Goal: Transaction & Acquisition: Purchase product/service

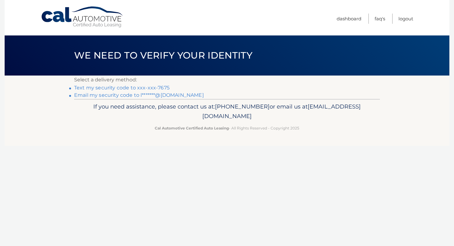
click at [148, 89] on link "Text my security code to xxx-xxx-7675" at bounding box center [121, 88] width 95 height 6
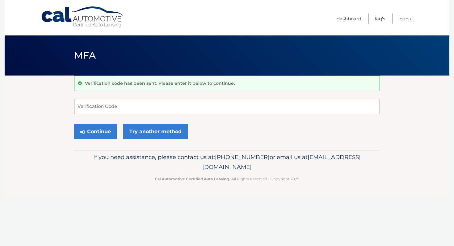
click at [139, 105] on input "Verification Code" at bounding box center [227, 106] width 306 height 15
type input "595747"
click at [92, 134] on button "Continue" at bounding box center [95, 131] width 43 height 15
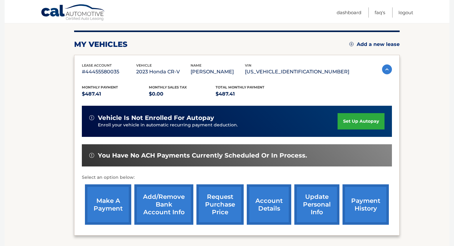
scroll to position [73, 0]
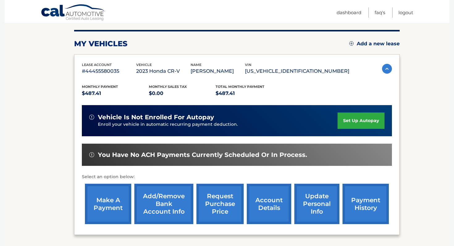
click at [104, 208] on link "make a payment" at bounding box center [108, 204] width 46 height 40
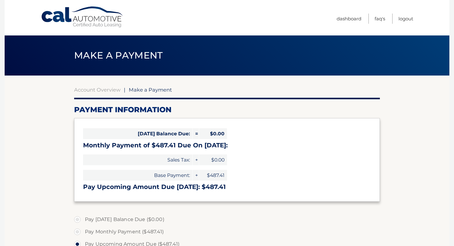
select select "OTE1MDA1ZDYtMGZjNy00ZDFlLWE1OTQtNDViN2ViMDEwOTQz"
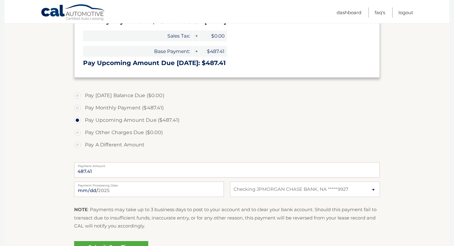
scroll to position [136, 0]
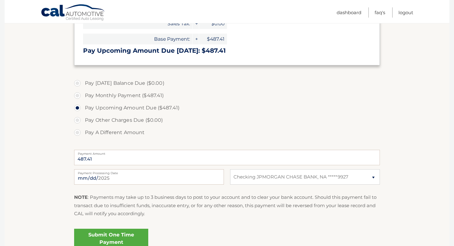
click at [115, 235] on link "Submit One Time Payment" at bounding box center [111, 239] width 74 height 20
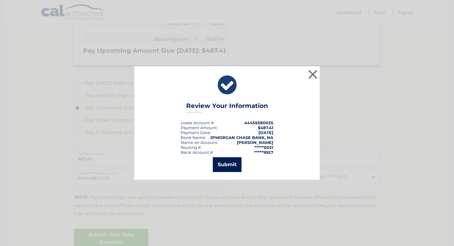
click at [227, 167] on button "Submit" at bounding box center [227, 164] width 29 height 15
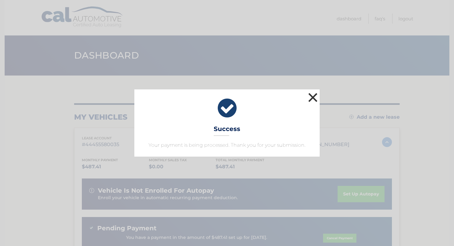
click at [311, 98] on button "×" at bounding box center [312, 97] width 12 height 12
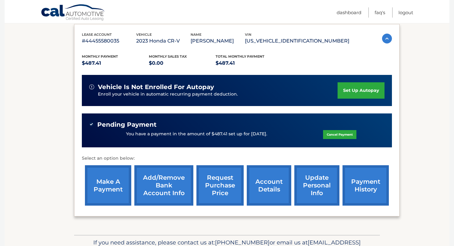
scroll to position [109, 0]
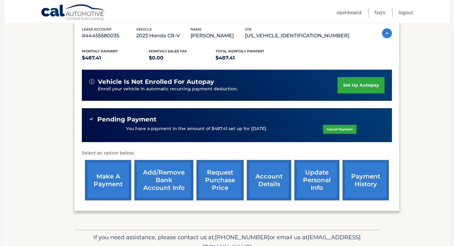
click at [270, 184] on link "account details" at bounding box center [269, 180] width 44 height 40
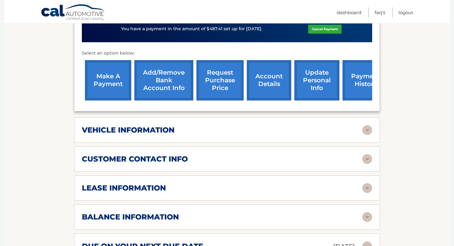
scroll to position [219, 0]
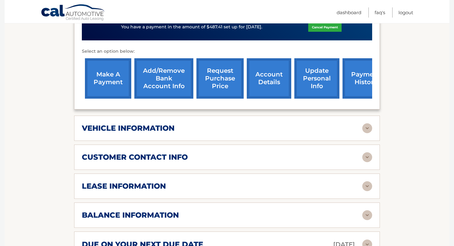
click at [280, 175] on div "lease information Contract Start Date [DATE] Term 39 Maturity Date [DATE] Start…" at bounding box center [227, 186] width 306 height 25
click at [369, 189] on img at bounding box center [367, 186] width 10 height 10
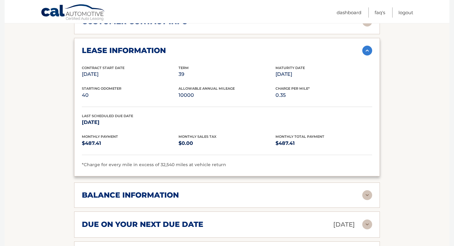
scroll to position [363, 0]
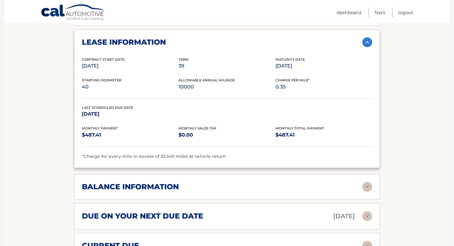
click at [367, 188] on img at bounding box center [367, 187] width 10 height 10
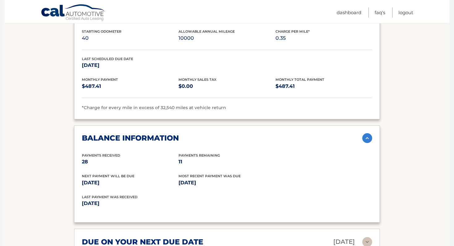
scroll to position [413, 0]
